Goal: Find specific page/section: Find specific page/section

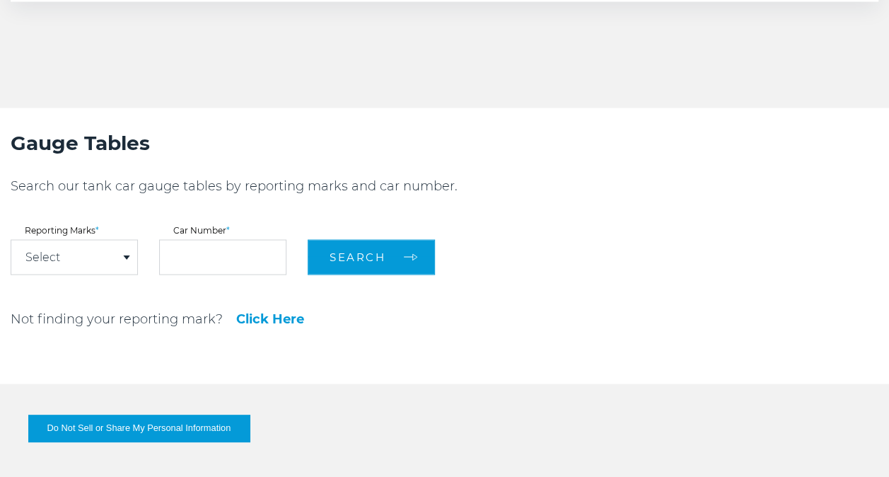
scroll to position [1203, 0]
click at [127, 257] on span at bounding box center [126, 255] width 7 height 4
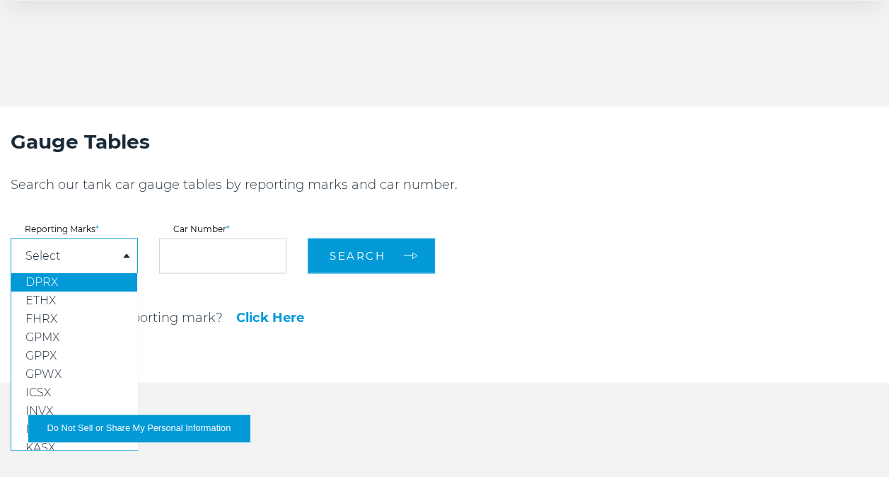
click at [91, 280] on link "DPRX" at bounding box center [74, 281] width 126 height 18
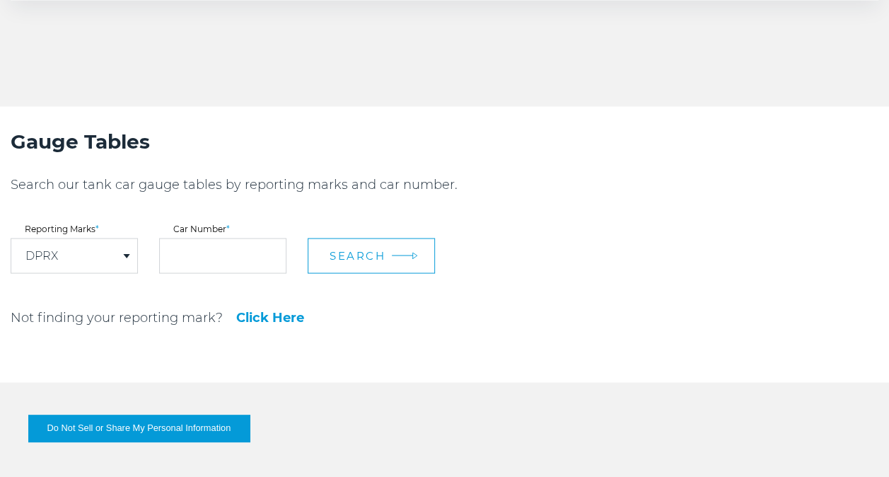
click at [347, 258] on span "Search" at bounding box center [358, 254] width 56 height 13
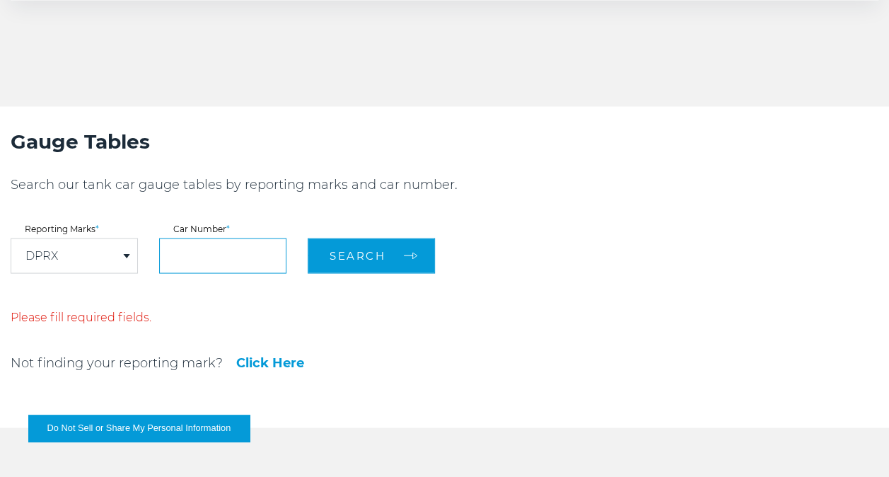
click at [259, 254] on input "text" at bounding box center [222, 255] width 127 height 35
click at [126, 260] on div "DPRX" at bounding box center [74, 255] width 126 height 34
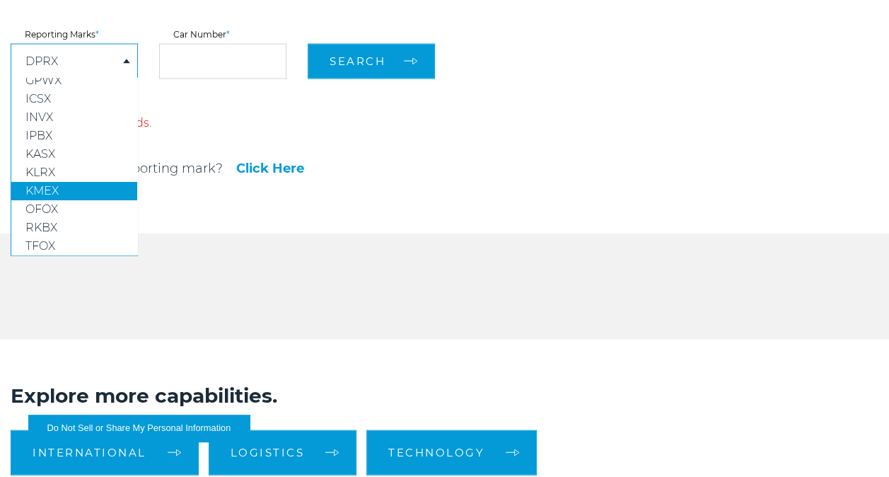
scroll to position [1415, 0]
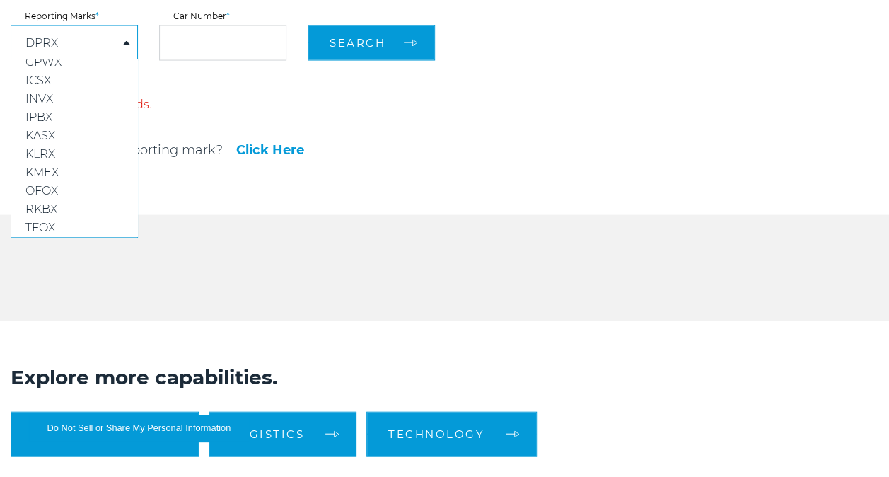
click at [391, 163] on div "Gauge Tables Search our tank car gauge tables by reporting marks and car number…" at bounding box center [334, 54] width 647 height 321
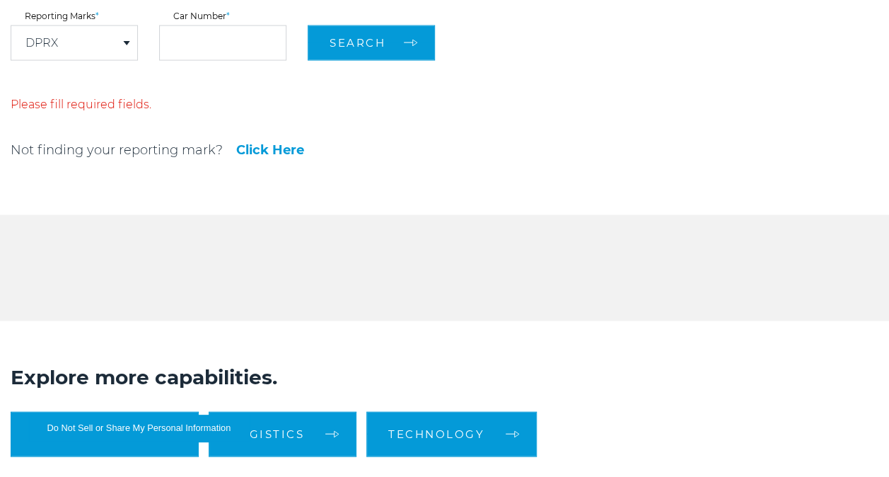
click at [125, 44] on span at bounding box center [126, 43] width 7 height 4
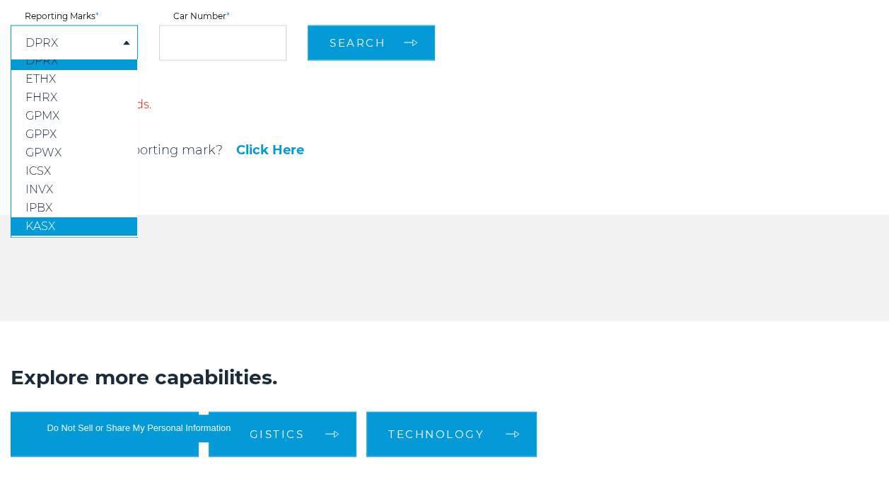
scroll to position [79, 0]
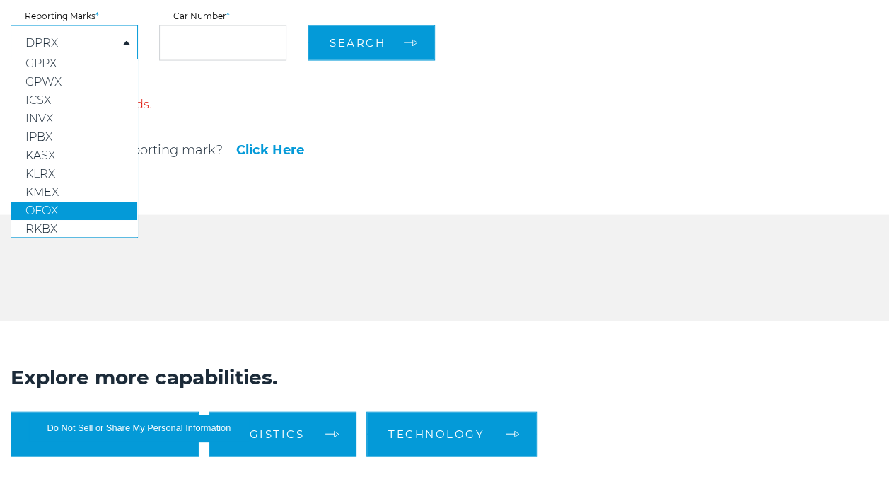
click at [65, 212] on link "OFOX" at bounding box center [74, 211] width 126 height 18
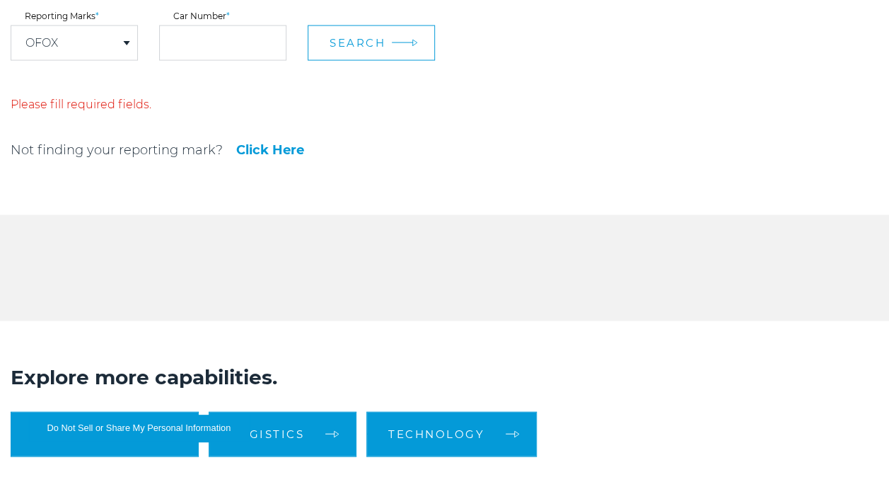
click at [364, 48] on span "Search" at bounding box center [358, 42] width 56 height 13
click at [362, 45] on span "Search" at bounding box center [358, 42] width 56 height 13
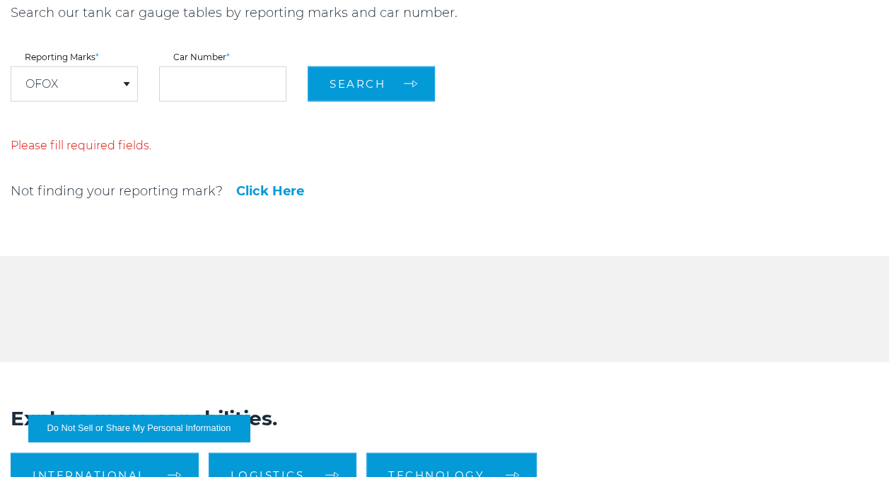
scroll to position [1274, 0]
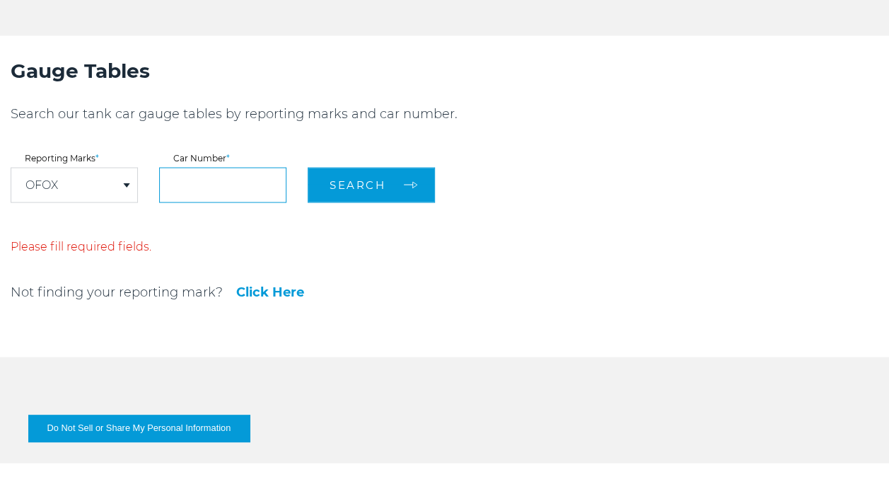
click at [238, 180] on input "text" at bounding box center [222, 184] width 127 height 35
click at [126, 184] on span at bounding box center [126, 185] width 7 height 4
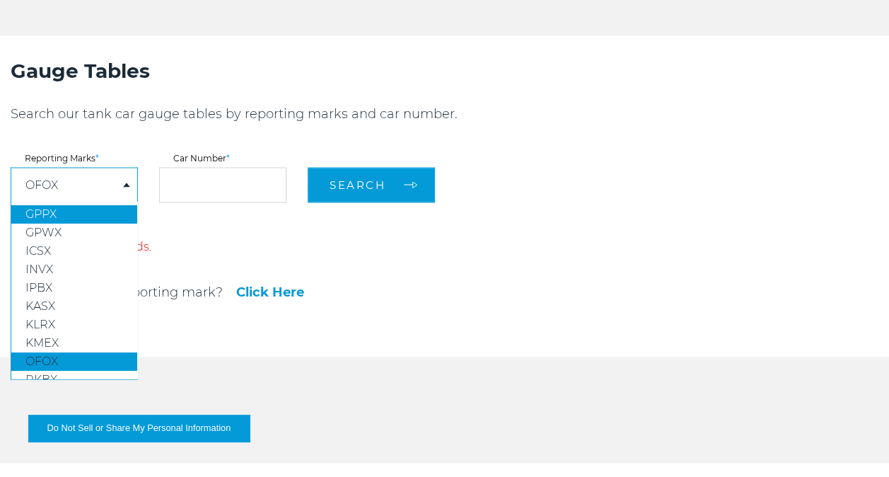
click at [78, 216] on link "GPPX" at bounding box center [74, 214] width 126 height 18
select select "****"
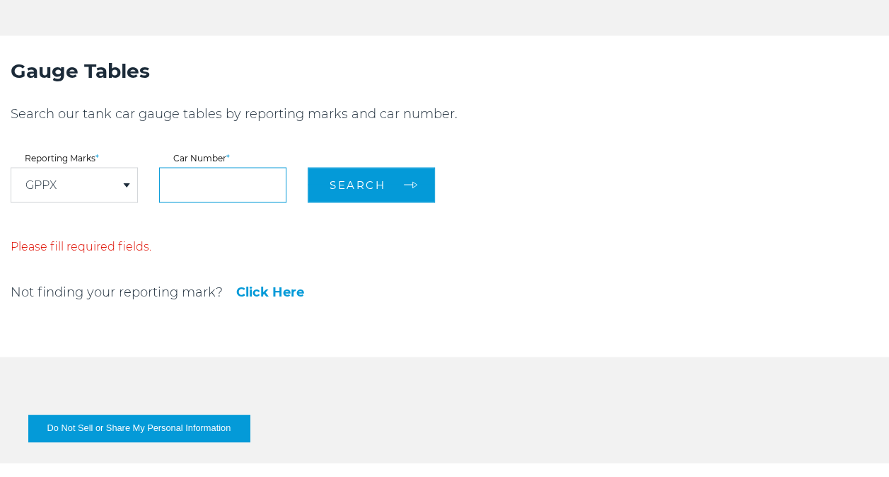
click at [243, 188] on input "text" at bounding box center [222, 184] width 127 height 35
click at [129, 185] on span at bounding box center [126, 185] width 7 height 4
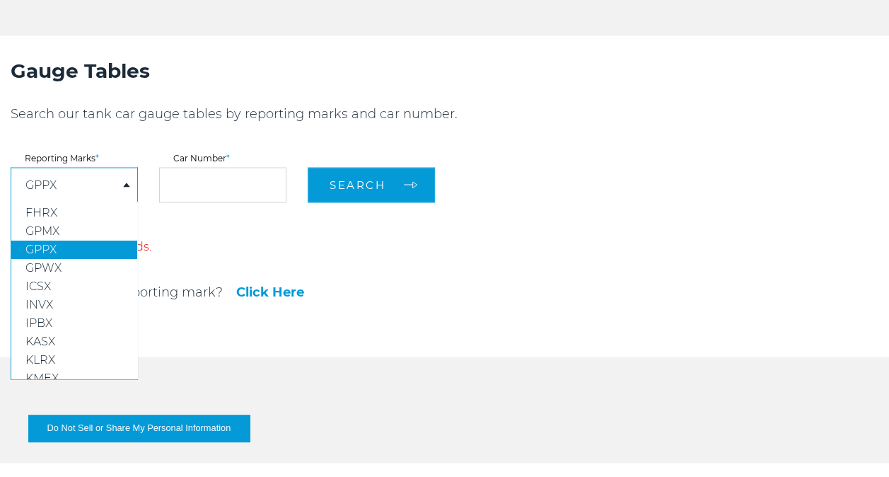
scroll to position [0, 0]
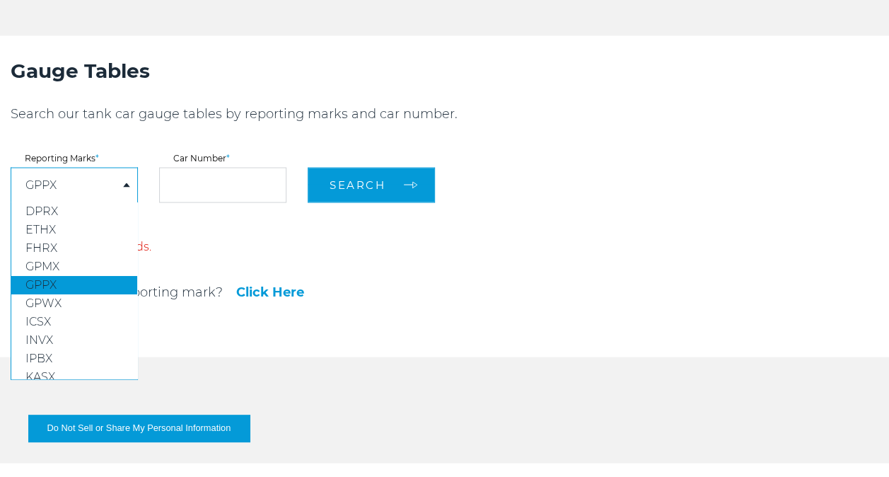
click at [383, 289] on div "Not finding your reporting mark? Click Here" at bounding box center [334, 291] width 647 height 17
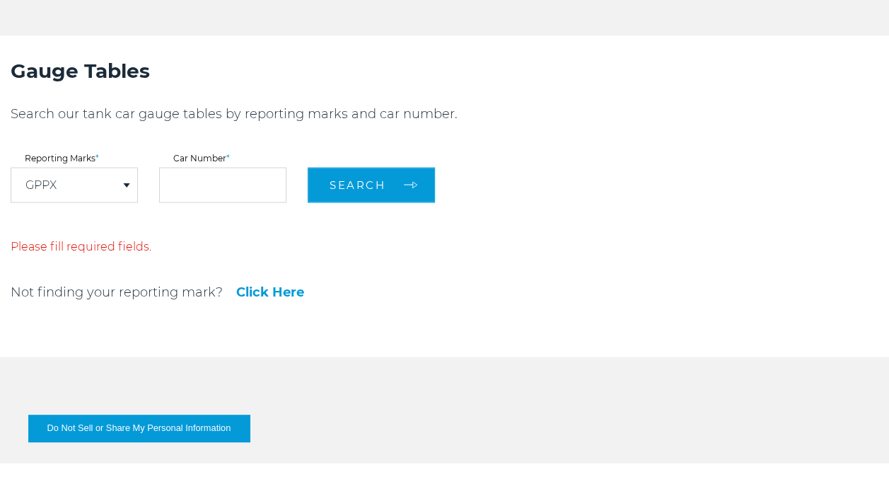
click at [284, 292] on link "Click Here" at bounding box center [270, 291] width 68 height 13
click at [127, 185] on span at bounding box center [126, 185] width 7 height 4
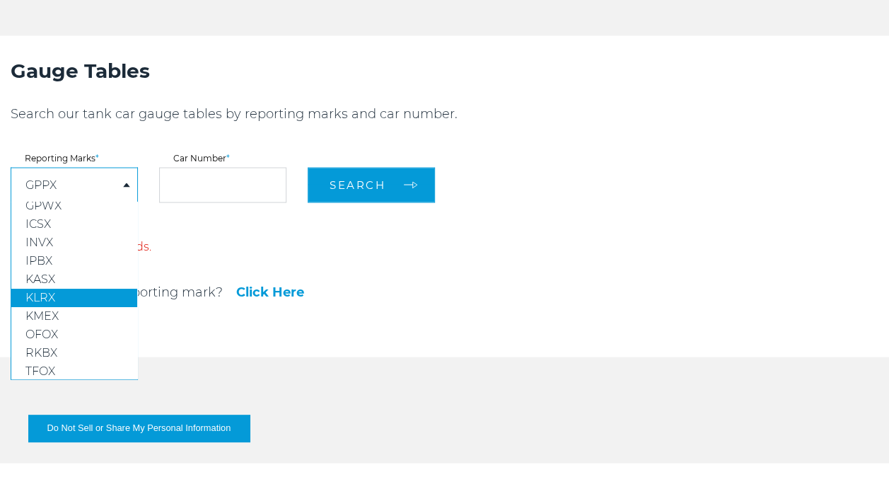
scroll to position [106, 0]
click at [425, 307] on div "Gauge Tables Search our tank car gauge tables by reporting marks and car number…" at bounding box center [334, 195] width 647 height 321
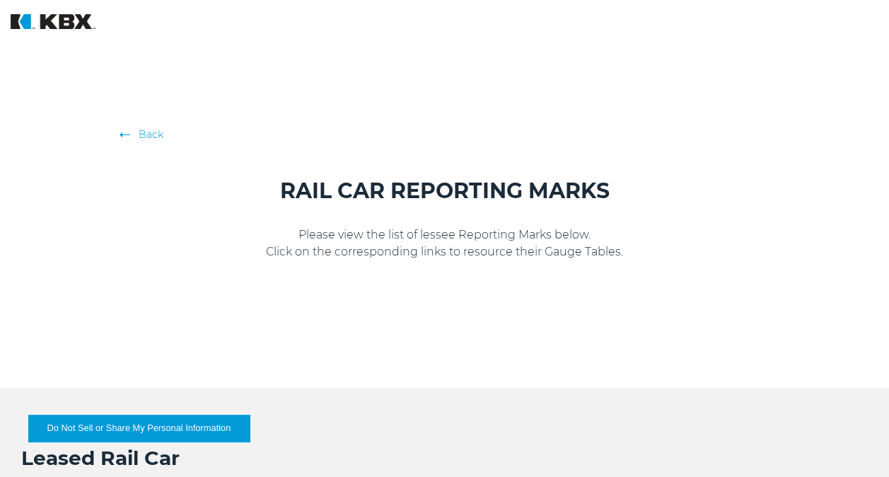
click at [150, 132] on link "Back" at bounding box center [445, 134] width 644 height 14
